Goal: Information Seeking & Learning: Check status

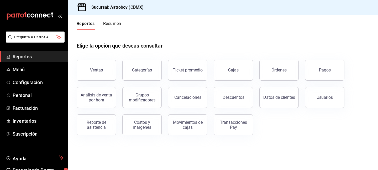
click at [299, 65] on div "Pagos" at bounding box center [321, 66] width 46 height 27
click at [111, 24] on button "Resumen" at bounding box center [112, 25] width 18 height 9
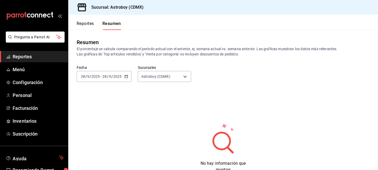
click at [85, 23] on button "Reportes" at bounding box center [85, 25] width 17 height 9
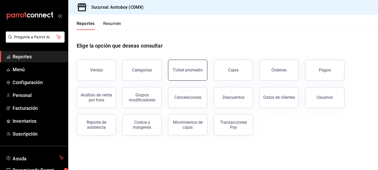
click at [183, 71] on div "Ticket promedio" at bounding box center [188, 69] width 30 height 5
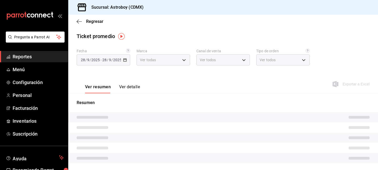
type input "c35c8f6d-19ea-4b1f-88e5-75197b530b16"
type input "PARROT,UBER_EATS,RAPPI,DIDI_FOOD,ONLINE"
type input "8f200e8c-45f6-4e28-b246-831b212c2f3f,cfa717e0-14ca-49a9-a226-885249bc354a,f565b…"
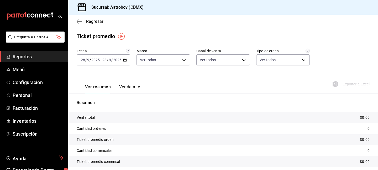
click at [125, 60] on icon "button" at bounding box center [125, 60] width 4 height 4
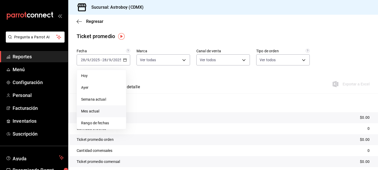
click at [106, 112] on span "Mes actual" at bounding box center [101, 111] width 41 height 6
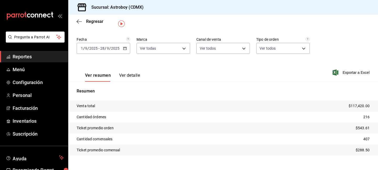
scroll to position [13, 0]
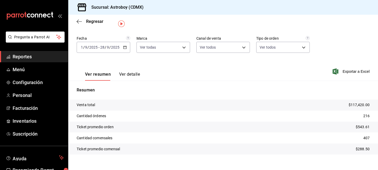
click at [124, 48] on icon "button" at bounding box center [125, 47] width 4 height 4
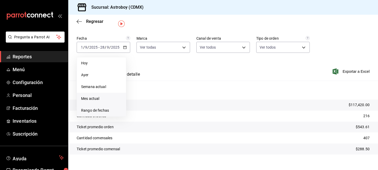
click at [110, 110] on span "Rango de fechas" at bounding box center [101, 111] width 41 height 6
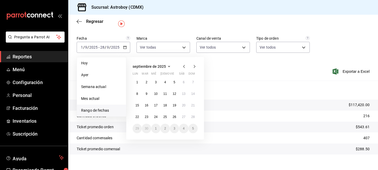
click at [184, 67] on icon "button" at bounding box center [184, 66] width 2 height 3
click at [174, 80] on abbr "1" at bounding box center [174, 82] width 2 height 4
click at [192, 128] on abbr "31" at bounding box center [192, 128] width 3 height 4
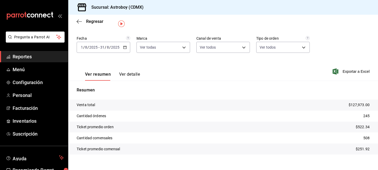
click at [127, 50] on div "[DATE] [DATE] - [DATE] [DATE]" at bounding box center [103, 47] width 53 height 11
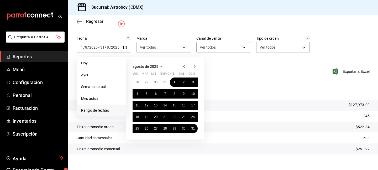
click at [160, 66] on icon "button" at bounding box center [161, 66] width 3 height 1
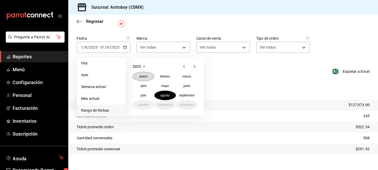
click at [146, 77] on abbr "enero" at bounding box center [143, 76] width 8 height 4
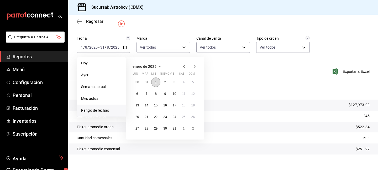
click at [157, 82] on button "1" at bounding box center [155, 81] width 9 height 9
click at [193, 67] on icon "button" at bounding box center [194, 66] width 6 height 6
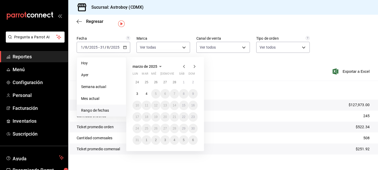
click at [193, 67] on icon "button" at bounding box center [194, 66] width 6 height 6
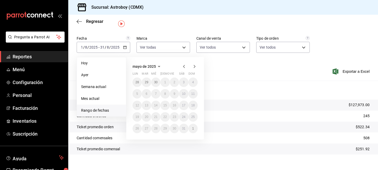
click at [193, 67] on icon "button" at bounding box center [194, 66] width 6 height 6
click at [184, 66] on icon "button" at bounding box center [184, 66] width 6 height 6
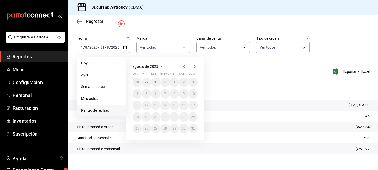
click at [198, 66] on div "[DATE] lun mar mié jue vie sáb dom 28 29 30 31 1 2 3 4 5 6 7 8 9 10 11 12 13 14…" at bounding box center [165, 98] width 78 height 82
click at [195, 66] on icon "button" at bounding box center [194, 66] width 6 height 6
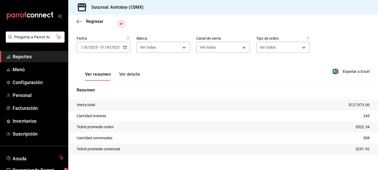
click at [219, 69] on div "Ver resumen Ver detalle Exportar a Excel" at bounding box center [222, 70] width 309 height 22
click at [127, 47] on div "[DATE] [DATE] - [DATE] [DATE]" at bounding box center [103, 47] width 53 height 11
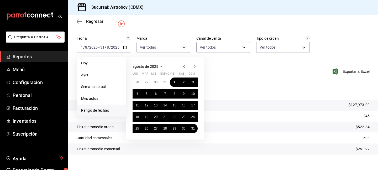
click at [99, 110] on span "Rango de fechas" at bounding box center [101, 111] width 41 height 6
click at [97, 105] on li "Rango de fechas" at bounding box center [101, 110] width 49 height 12
click at [96, 99] on span "Mes actual" at bounding box center [101, 99] width 41 height 6
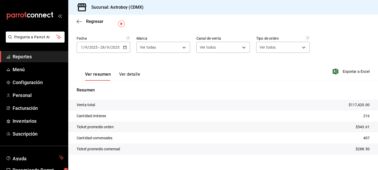
click at [125, 46] on icon "button" at bounding box center [125, 47] width 4 height 4
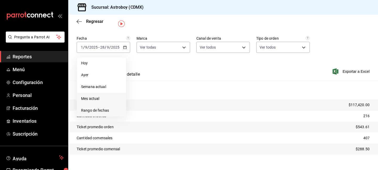
click at [93, 112] on span "Rango de fechas" at bounding box center [101, 111] width 41 height 6
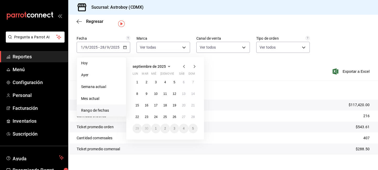
click at [185, 67] on icon "button" at bounding box center [184, 66] width 6 height 6
click at [150, 67] on icon "button" at bounding box center [146, 66] width 6 height 6
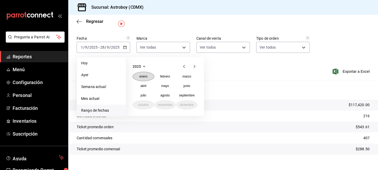
click at [144, 77] on abbr "enero" at bounding box center [143, 76] width 8 height 4
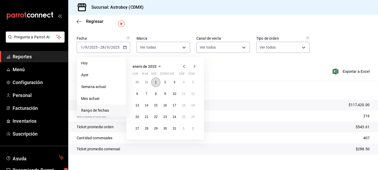
click at [155, 83] on abbr "1" at bounding box center [156, 82] width 2 height 4
click at [194, 65] on icon "button" at bounding box center [195, 66] width 2 height 3
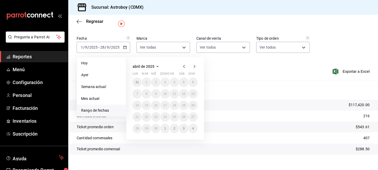
click at [194, 65] on icon "button" at bounding box center [195, 66] width 2 height 3
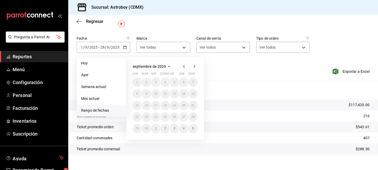
click at [181, 64] on icon "button" at bounding box center [184, 66] width 6 height 6
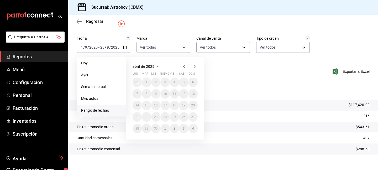
click at [181, 64] on icon "button" at bounding box center [184, 66] width 6 height 6
click at [144, 95] on button "4" at bounding box center [146, 93] width 9 height 9
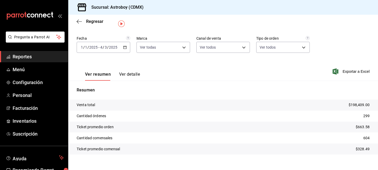
click at [333, 19] on div "Regresar" at bounding box center [222, 21] width 309 height 13
